Goal: Transaction & Acquisition: Purchase product/service

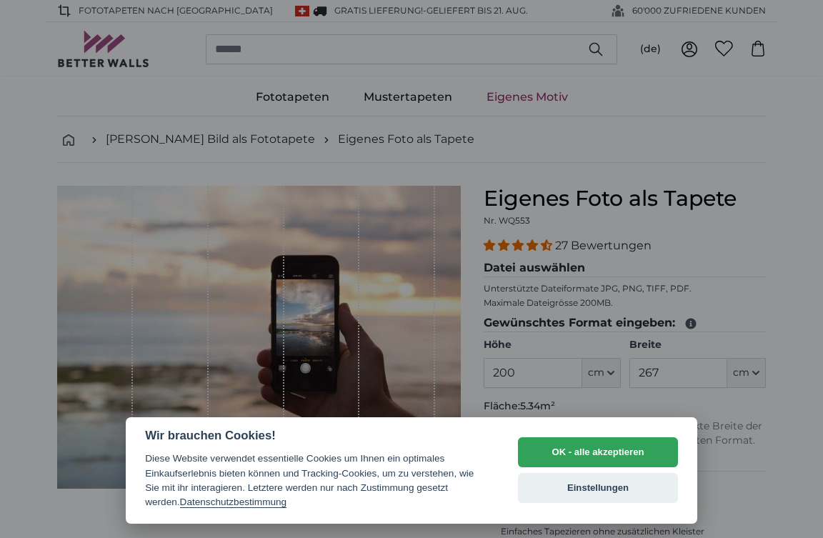
select select "**"
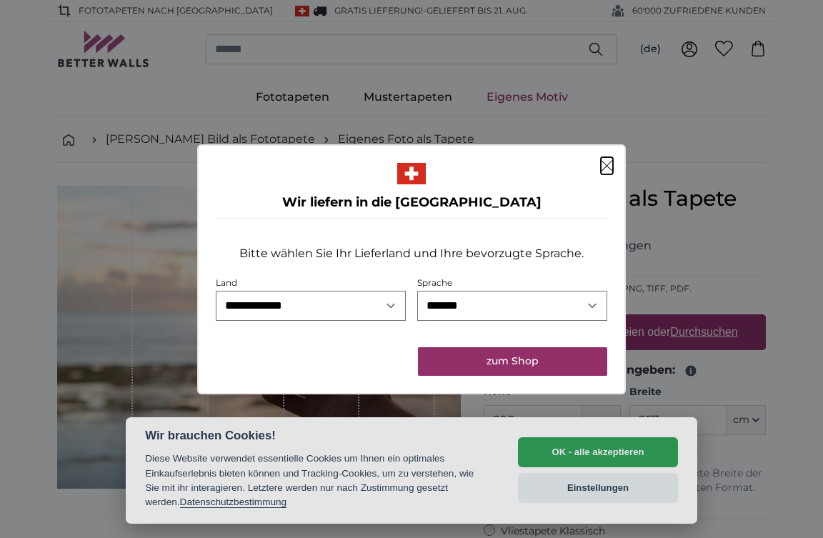
click button "Schließen" at bounding box center [607, 165] width 12 height 17
